Goal: Task Accomplishment & Management: Complete application form

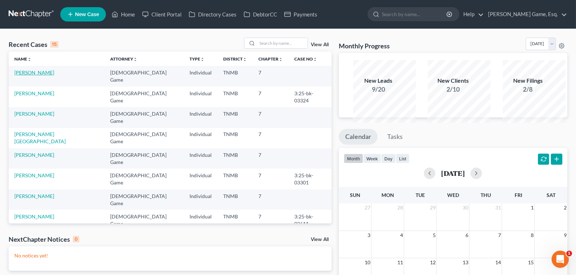
click at [43, 76] on link "[PERSON_NAME]" at bounding box center [34, 73] width 40 height 6
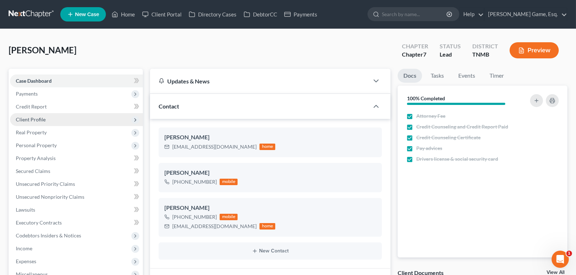
click at [43, 123] on span "Client Profile" at bounding box center [31, 120] width 30 height 6
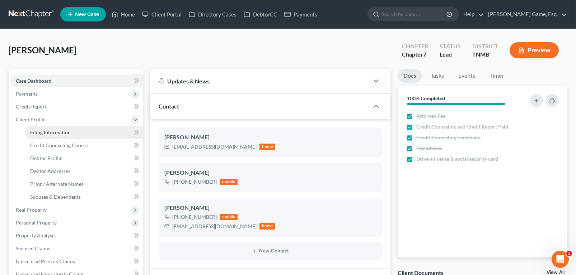
click at [52, 136] on span "Filing Information" at bounding box center [50, 132] width 41 height 6
select select "1"
select select "0"
select select "44"
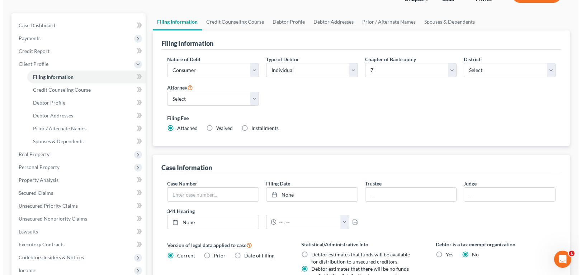
scroll to position [143, 0]
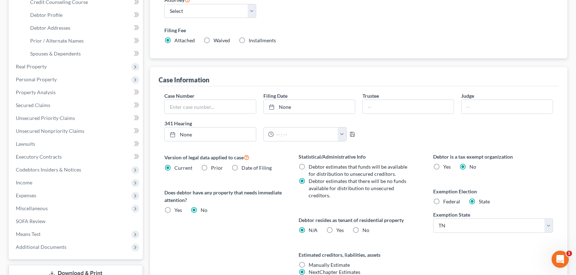
click at [267, 44] on label "Installments Installments" at bounding box center [262, 40] width 27 height 7
click at [256, 42] on input "Installments Installments" at bounding box center [253, 39] width 5 height 5
radio input "true"
radio input "false"
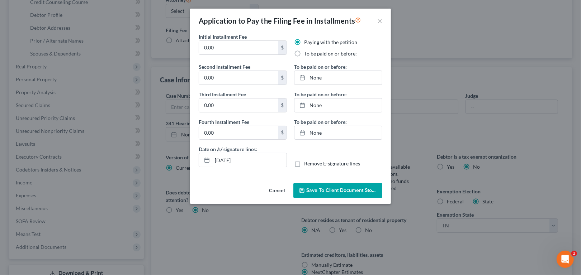
click at [304, 57] on label "To be paid on or before:" at bounding box center [330, 53] width 53 height 7
click at [307, 55] on input "To be paid on or before:" at bounding box center [309, 52] width 5 height 5
radio input "true"
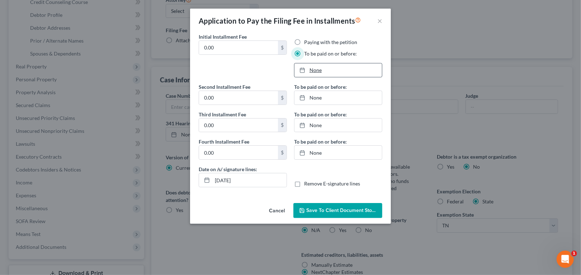
click at [315, 77] on link "None" at bounding box center [338, 70] width 88 height 14
type input "8/19/2025"
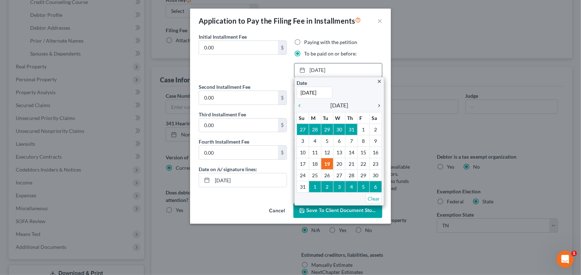
click at [377, 109] on icon "chevron_right" at bounding box center [377, 106] width 9 height 6
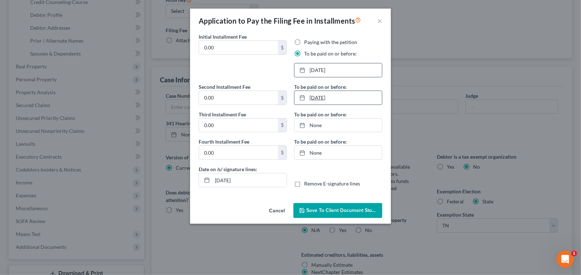
click at [319, 105] on link "8/19/2025" at bounding box center [338, 98] width 88 height 14
type input "8/19/2025"
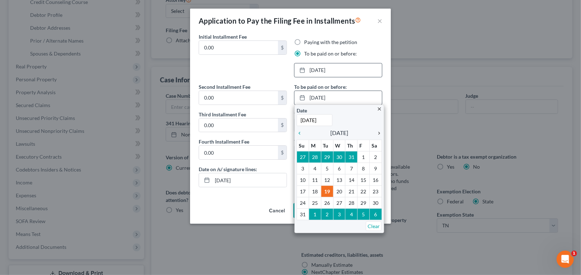
click at [375, 136] on icon "chevron_right" at bounding box center [377, 134] width 9 height 6
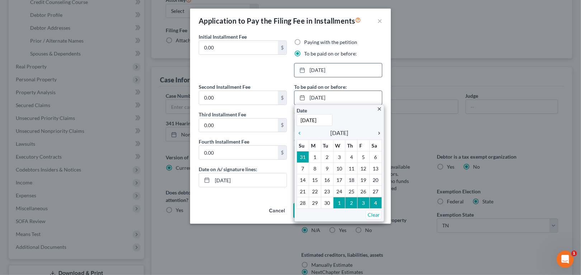
click at [375, 136] on icon "chevron_right" at bounding box center [377, 134] width 9 height 6
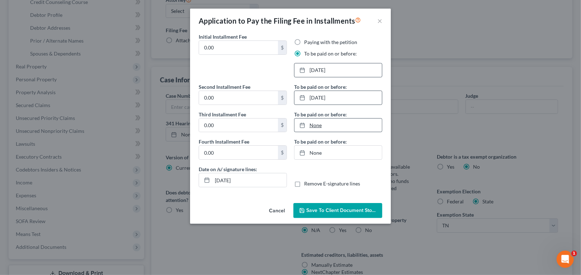
click at [319, 132] on link "None" at bounding box center [338, 126] width 88 height 14
type input "8/19/2025"
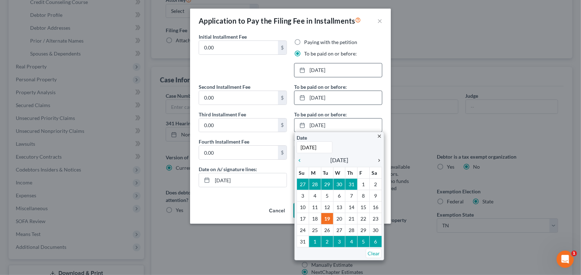
click at [376, 164] on icon "chevron_right" at bounding box center [377, 161] width 9 height 6
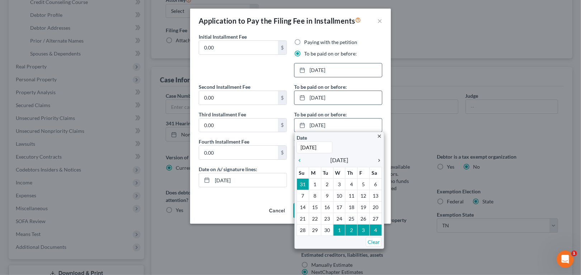
click at [376, 164] on icon "chevron_right" at bounding box center [377, 161] width 9 height 6
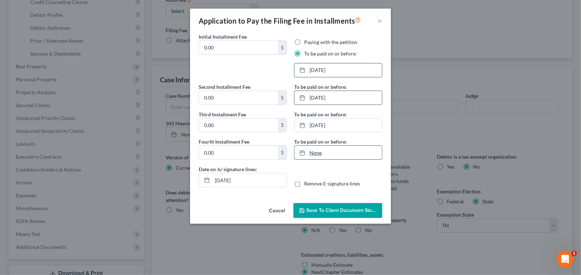
type input "8/19/2025"
click at [320, 160] on link "None" at bounding box center [338, 153] width 88 height 14
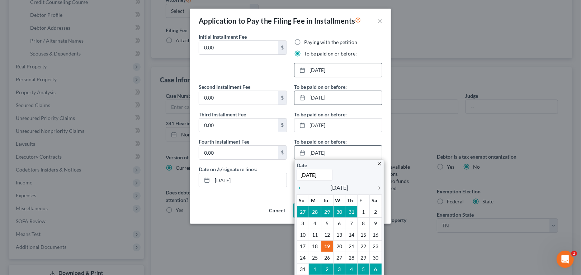
click at [375, 191] on icon "chevron_right" at bounding box center [377, 188] width 9 height 6
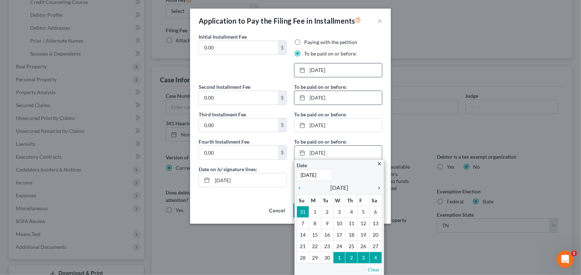
click at [375, 191] on icon "chevron_right" at bounding box center [377, 188] width 9 height 6
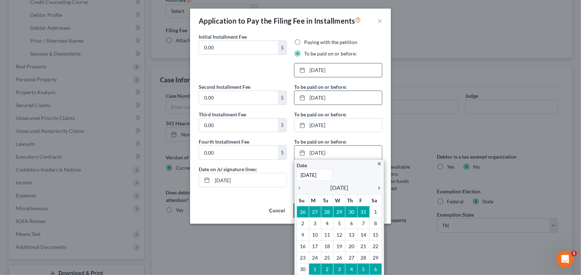
click at [375, 191] on icon "chevron_right" at bounding box center [377, 188] width 9 height 6
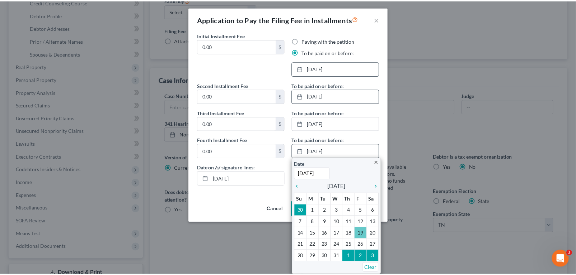
scroll to position [13, 0]
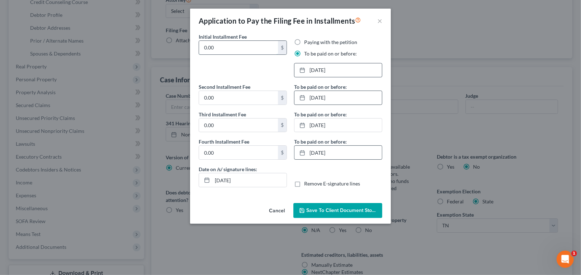
drag, startPoint x: 197, startPoint y: 47, endPoint x: 182, endPoint y: 47, distance: 14.7
click at [199, 48] on input "0.00" at bounding box center [238, 48] width 79 height 14
click at [199, 47] on input "0.00" at bounding box center [238, 48] width 79 height 14
drag, startPoint x: 192, startPoint y: 47, endPoint x: 177, endPoint y: 46, distance: 15.1
click at [199, 46] on input "0.00" at bounding box center [238, 48] width 79 height 14
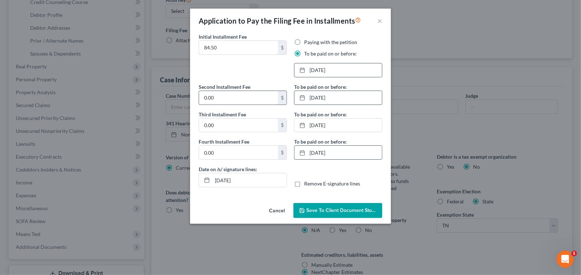
type input "84.50"
click at [222, 193] on div "Date on /s/ signature lines: 08/19/2025 Remove E-signature lines" at bounding box center [290, 180] width 191 height 28
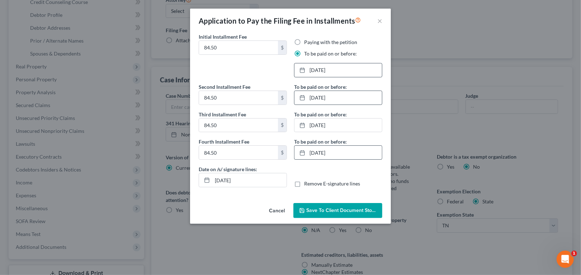
click at [331, 214] on span "Save to Client Document Storage" at bounding box center [344, 211] width 76 height 6
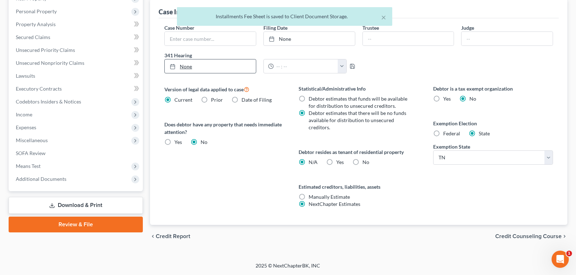
scroll to position [323, 0]
click at [29, 137] on span "Miscellaneous" at bounding box center [32, 140] width 32 height 6
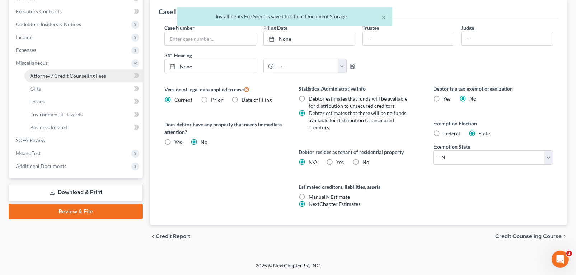
click at [72, 79] on span "Attorney / Credit Counseling Fees" at bounding box center [68, 76] width 76 height 6
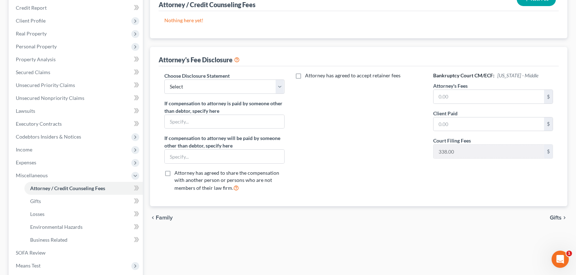
scroll to position [108, 0]
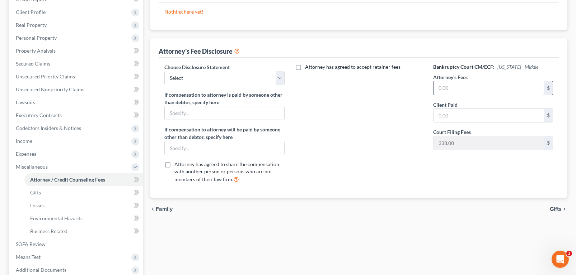
click at [477, 95] on input "text" at bounding box center [488, 88] width 110 height 14
type input "1,000.00"
click at [451, 123] on input "text" at bounding box center [488, 116] width 110 height 14
type input "1,000.00"
click at [393, 171] on div "Attorney has agreed to accept retainer fees" at bounding box center [359, 126] width 134 height 126
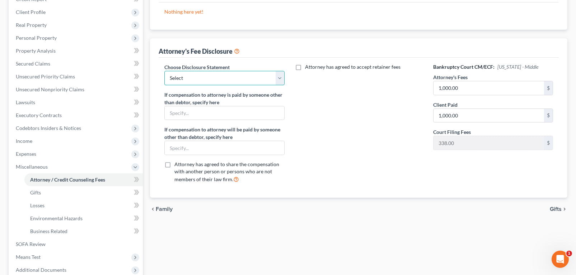
click at [280, 85] on select "Select Attorney Fee" at bounding box center [224, 78] width 120 height 14
select select "0"
click at [169, 85] on select "Select Attorney Fee" at bounding box center [224, 78] width 120 height 14
click at [385, 146] on div "Attorney has agreed to accept retainer fees" at bounding box center [359, 126] width 134 height 126
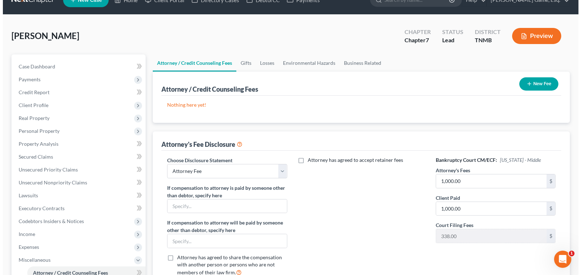
scroll to position [0, 0]
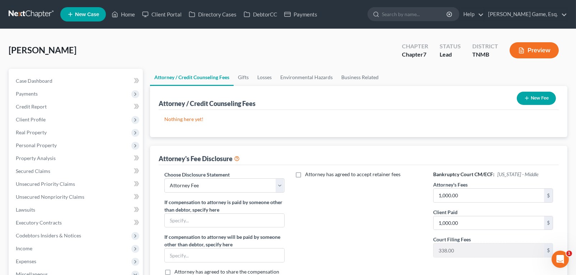
click at [522, 105] on button "New Fee" at bounding box center [536, 98] width 39 height 13
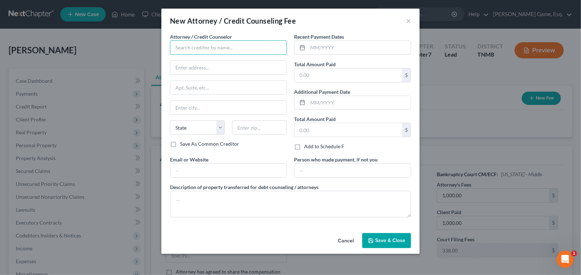
click at [212, 55] on input "text" at bounding box center [228, 48] width 117 height 14
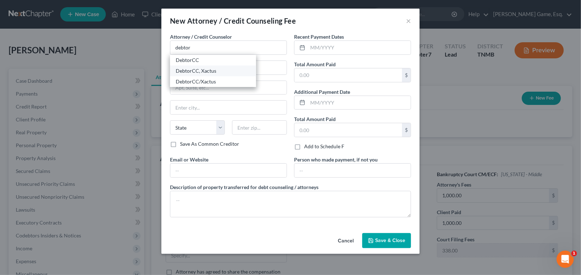
click at [176, 75] on div "DebtorCC, Xactus" at bounding box center [213, 70] width 75 height 7
type input "DebtorCC, Xactus"
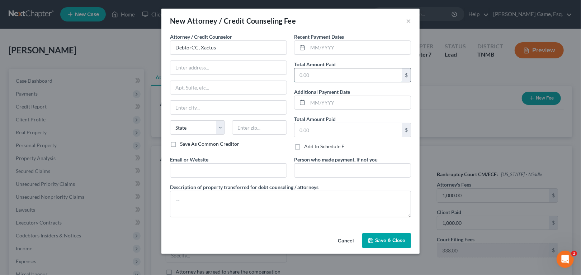
click at [318, 82] on input "text" at bounding box center [348, 76] width 108 height 14
type input "79.00"
click at [314, 137] on input "text" at bounding box center [348, 130] width 108 height 14
type input "79.00"
click at [270, 148] on div "Save As Common Creditor" at bounding box center [228, 144] width 117 height 7
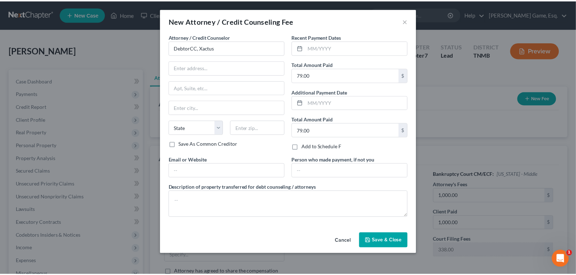
scroll to position [51, 0]
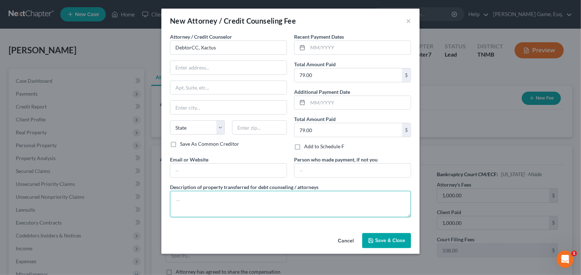
click at [189, 195] on textarea at bounding box center [290, 204] width 241 height 27
type textarea "Credit report and Credit classes"
click at [405, 244] on span "Save & Close" at bounding box center [390, 241] width 30 height 6
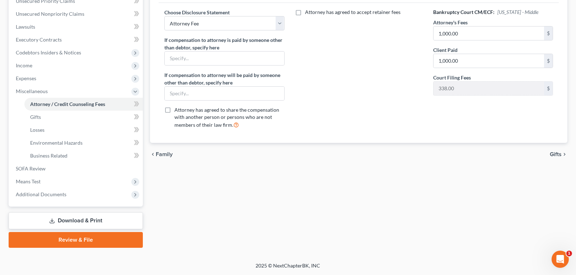
scroll to position [287, 0]
click at [66, 192] on span "Additional Documents" at bounding box center [41, 195] width 51 height 6
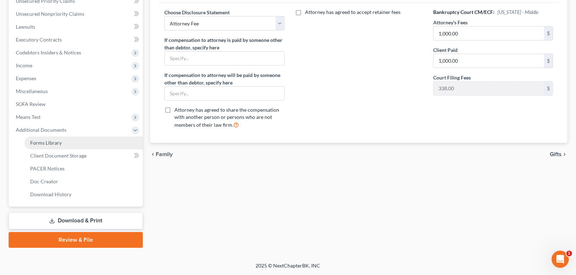
click at [62, 140] on span "Forms Library" at bounding box center [46, 143] width 32 height 6
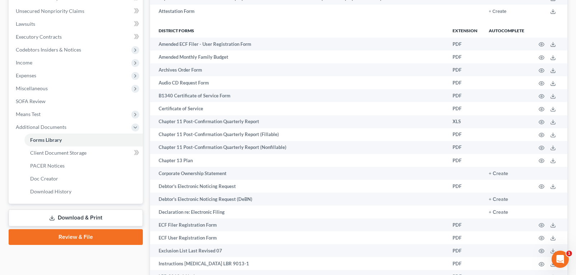
scroll to position [251, 0]
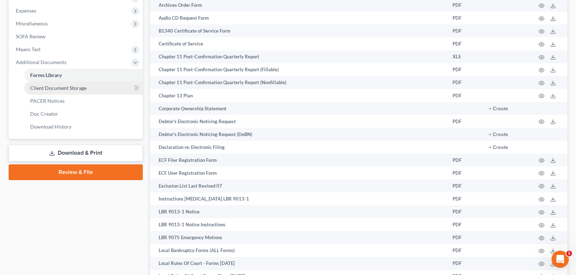
click at [70, 91] on span "Client Document Storage" at bounding box center [58, 88] width 56 height 6
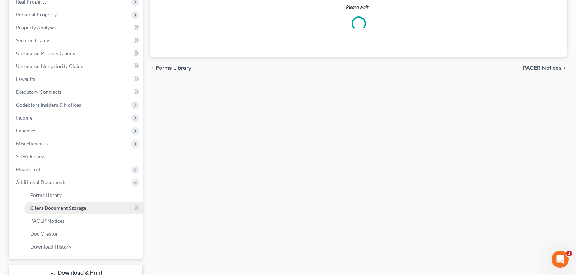
scroll to position [38, 0]
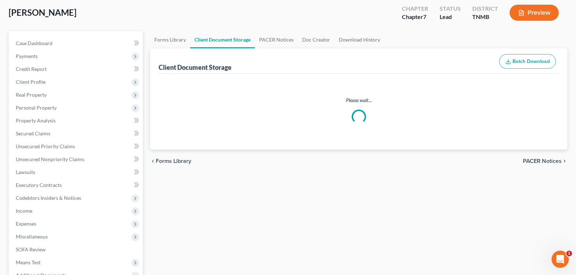
select select "0"
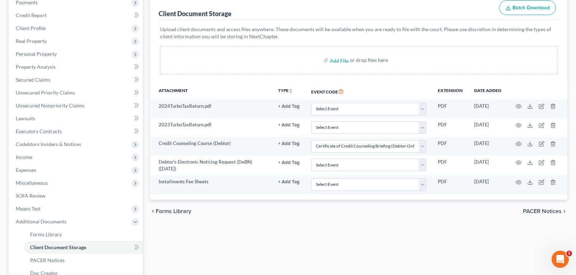
scroll to position [179, 0]
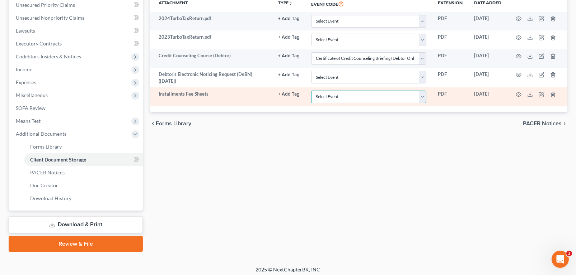
click at [396, 103] on select "Select Event Certificate of Credit Counseling Briefing (Debtor Only) Certificat…" at bounding box center [368, 97] width 115 height 13
select select "8"
click at [311, 103] on select "Select Event Certificate of Credit Counseling Briefing (Debtor Only) Certificat…" at bounding box center [368, 97] width 115 height 13
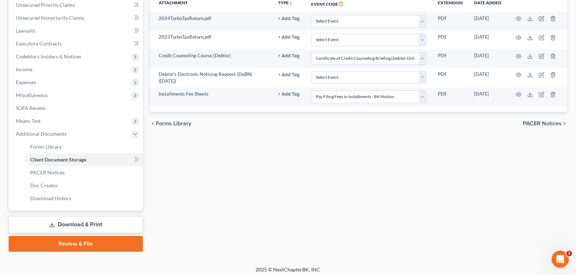
click at [258, 135] on div "chevron_left Forms Library PACER Notices chevron_right" at bounding box center [358, 123] width 417 height 23
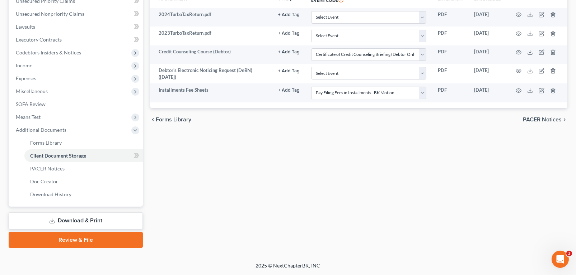
scroll to position [296, 0]
click at [97, 233] on link "Review & File" at bounding box center [76, 240] width 134 height 16
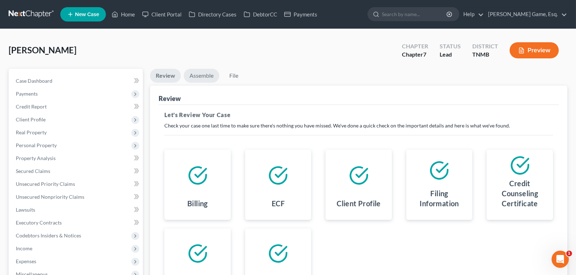
click at [219, 83] on link "Assemble" at bounding box center [202, 76] width 36 height 14
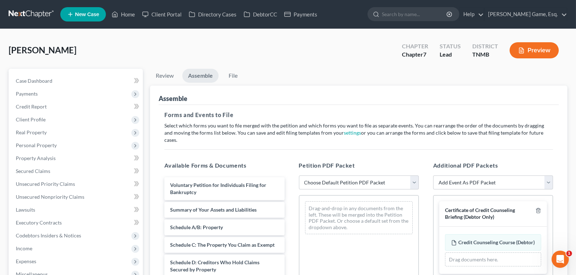
scroll to position [72, 0]
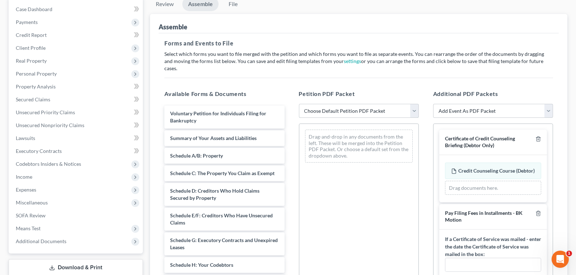
click at [411, 118] on select "Choose Default Petition PDF Packet Emergency Filing (Voluntary Petition and Cre…" at bounding box center [359, 111] width 120 height 14
select select "1"
click at [300, 118] on select "Choose Default Petition PDF Packet Emergency Filing (Voluntary Petition and Cre…" at bounding box center [359, 111] width 120 height 14
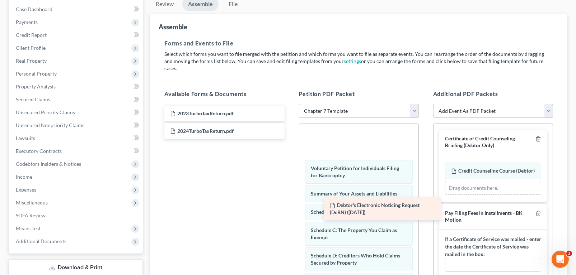
drag, startPoint x: 209, startPoint y: 159, endPoint x: 364, endPoint y: 209, distance: 162.9
click at [290, 139] on div "Debtor's Electronic Noticing Request (DeBN) (08/19/2025) Debtor's Electronic No…" at bounding box center [224, 122] width 131 height 33
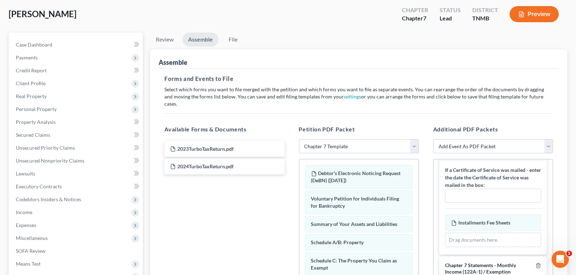
scroll to position [29, 0]
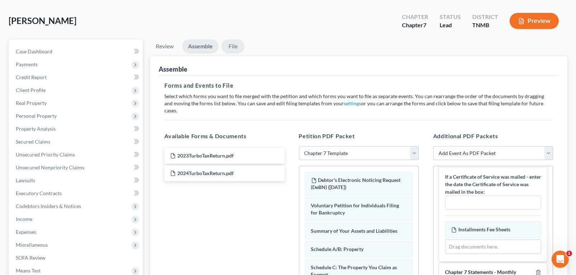
click at [244, 53] on link "File" at bounding box center [232, 46] width 23 height 14
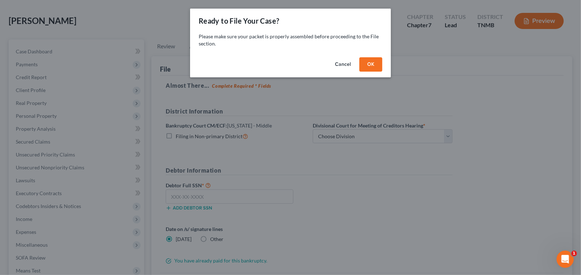
click at [382, 72] on button "OK" at bounding box center [370, 64] width 23 height 14
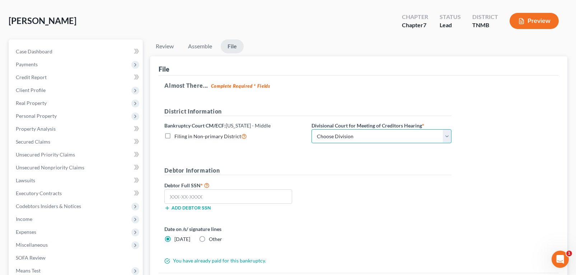
click at [451, 144] on select "Choose Division Columbia Cookeville Nashville" at bounding box center [381, 136] width 140 height 14
select select "2"
click at [352, 144] on select "Choose Division Columbia Cookeville Nashville" at bounding box center [381, 136] width 140 height 14
click at [310, 150] on div "District Information Bankruptcy Court CM/ECF: Tennessee - Middle Filing in Non-…" at bounding box center [308, 128] width 294 height 42
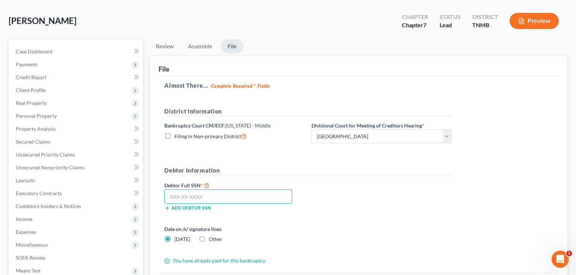
click at [186, 204] on input "text" at bounding box center [228, 197] width 128 height 14
type input "415-79-1452"
click at [350, 211] on form "District Information Bankruptcy Court CM/ECF: Tennessee - Middle Filing in Non-…" at bounding box center [307, 186] width 287 height 158
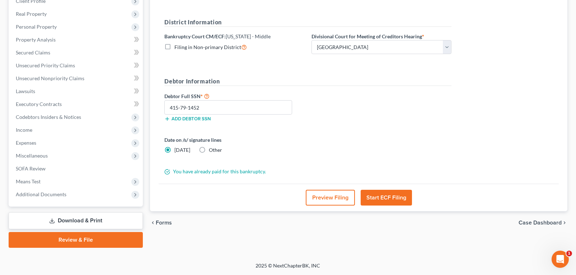
scroll to position [137, 0]
click at [387, 206] on button "Start ECF Filing" at bounding box center [385, 198] width 51 height 16
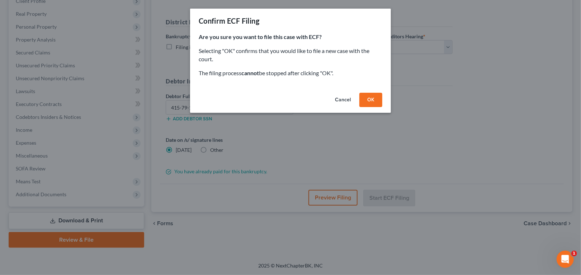
click at [382, 107] on button "OK" at bounding box center [370, 100] width 23 height 14
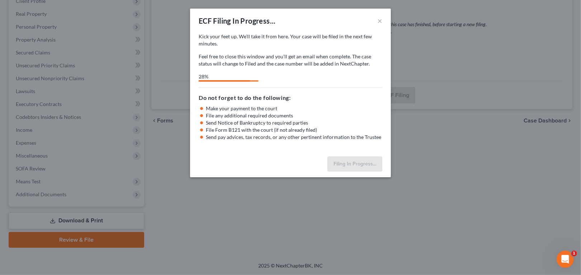
click at [320, 102] on h5 "Do not forget to do the following:" at bounding box center [291, 98] width 184 height 9
click at [361, 127] on li "Send Notice of Bankruptcy to required parties" at bounding box center [294, 122] width 176 height 7
click at [382, 25] on button "×" at bounding box center [379, 20] width 5 height 9
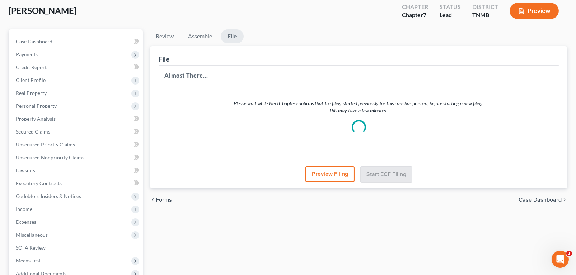
scroll to position [0, 0]
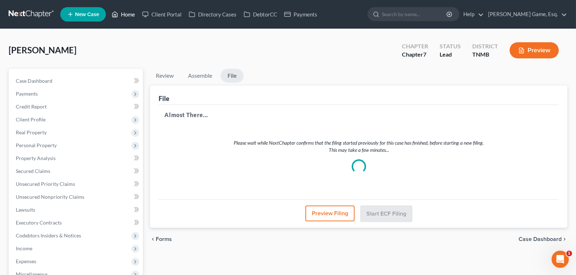
click at [138, 18] on link "Home" at bounding box center [123, 14] width 30 height 13
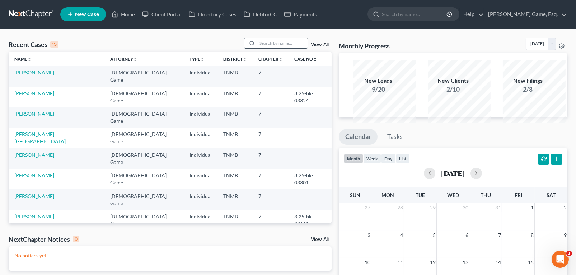
click at [257, 48] on input "search" at bounding box center [282, 43] width 50 height 10
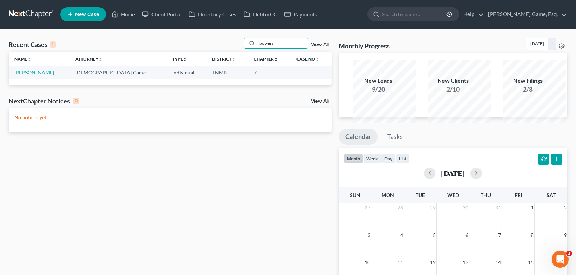
type input "powers"
click at [50, 76] on link "[PERSON_NAME]" at bounding box center [34, 73] width 40 height 6
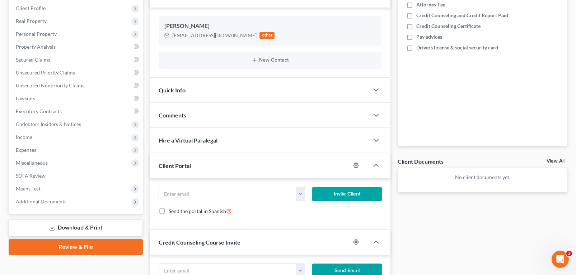
scroll to position [76, 0]
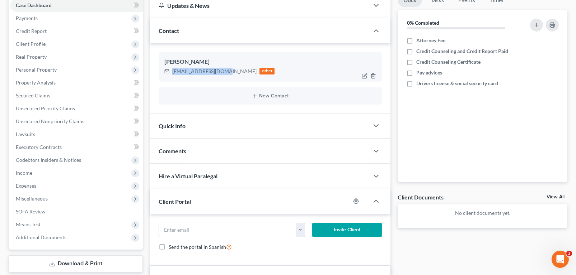
drag, startPoint x: 178, startPoint y: 106, endPoint x: 244, endPoint y: 108, distance: 65.3
click at [244, 75] on div "and.powers@yahoo.com" at bounding box center [214, 71] width 84 height 7
drag, startPoint x: 244, startPoint y: 108, endPoint x: 228, endPoint y: 108, distance: 15.4
copy div "and.powers@yahoo.com"
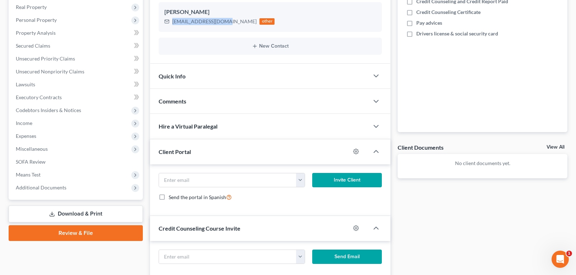
scroll to position [183, 0]
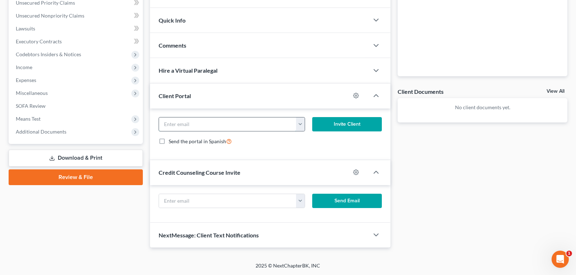
click at [187, 131] on input "email" at bounding box center [227, 125] width 137 height 14
paste input "and.powers@yahoo.com"
type input "and.powers@yahoo.com"
click at [339, 132] on button "Invite Client" at bounding box center [347, 124] width 70 height 14
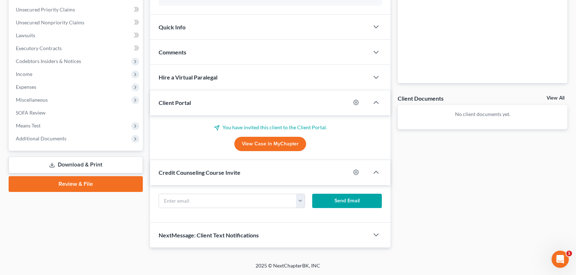
scroll to position [282, 0]
click at [182, 194] on input "text" at bounding box center [227, 201] width 137 height 14
type input "chisgame.law@gmail.com"
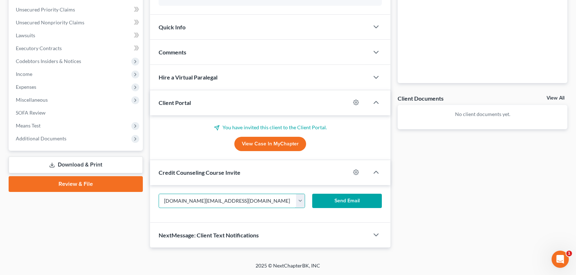
drag, startPoint x: 251, startPoint y: 180, endPoint x: 156, endPoint y: 181, distance: 95.1
click at [156, 185] on div "chisgame.law@gmail.com and.powers@yahoo.com Send Email" at bounding box center [270, 204] width 240 height 38
paste input "and.powers@yahoo.com"
type input "and.powers@yahoo.com"
click at [351, 194] on button "Send Email" at bounding box center [347, 201] width 70 height 14
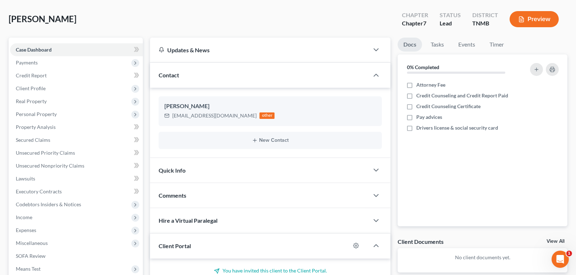
scroll to position [0, 0]
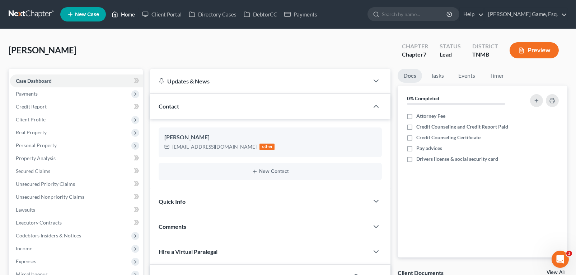
click at [138, 20] on link "Home" at bounding box center [123, 14] width 30 height 13
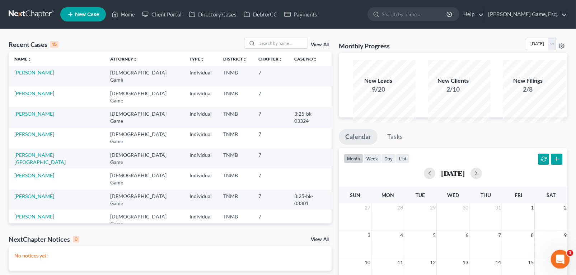
click at [558, 258] on icon "Open Intercom Messenger" at bounding box center [559, 259] width 12 height 12
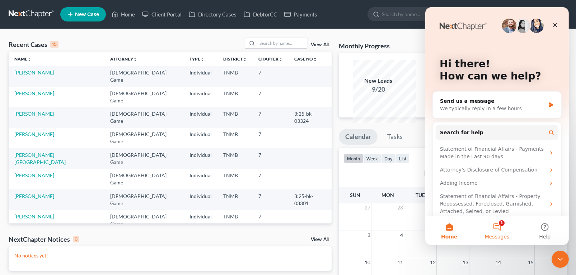
click at [500, 226] on button "1 Messages" at bounding box center [496, 231] width 48 height 29
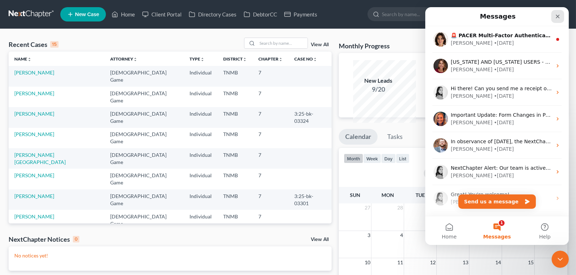
click at [556, 17] on icon "Close" at bounding box center [557, 17] width 6 height 6
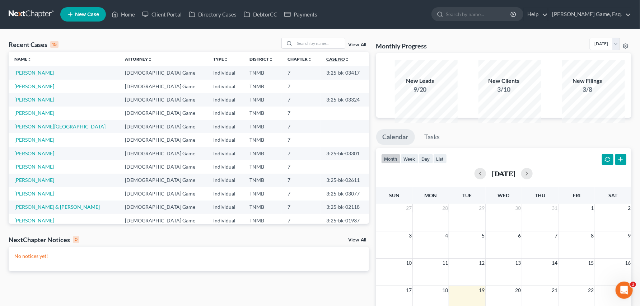
click at [345, 62] on icon "unfold_more" at bounding box center [347, 59] width 4 height 4
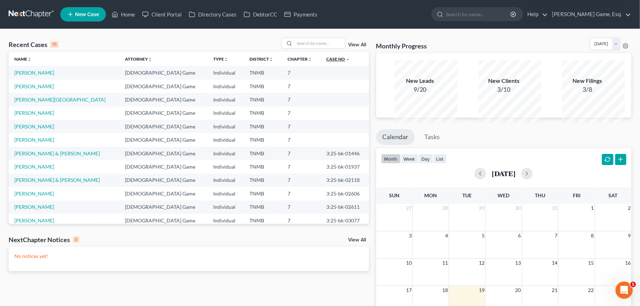
click at [345, 62] on icon "expand_less" at bounding box center [347, 59] width 4 height 4
